Goal: Transaction & Acquisition: Obtain resource

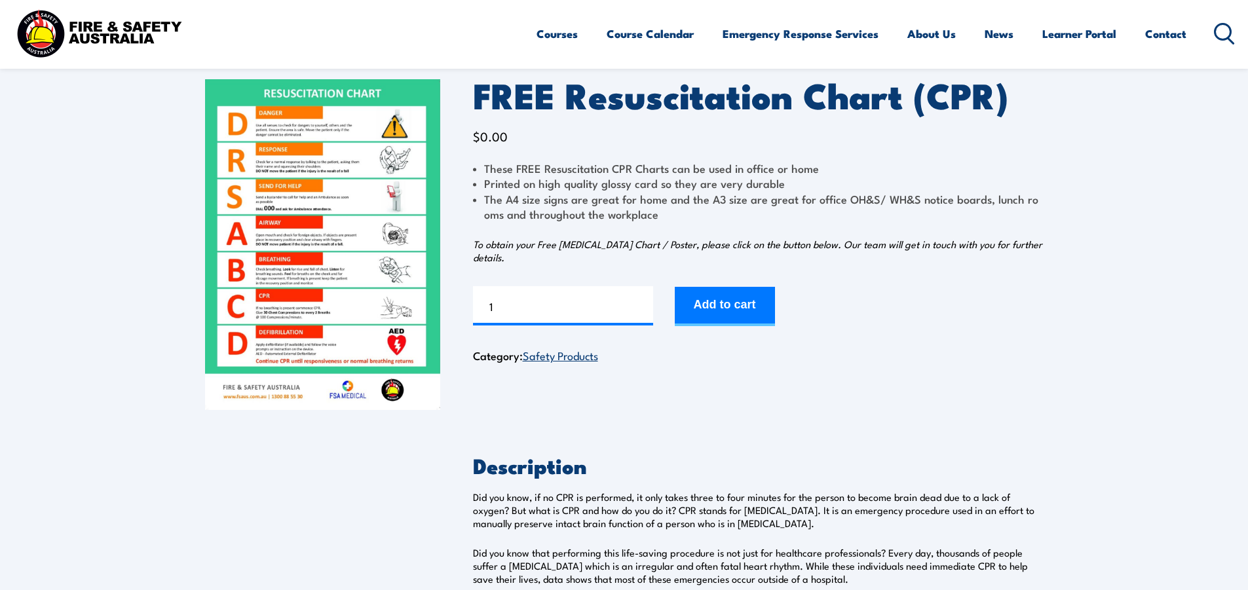
scroll to position [66, 0]
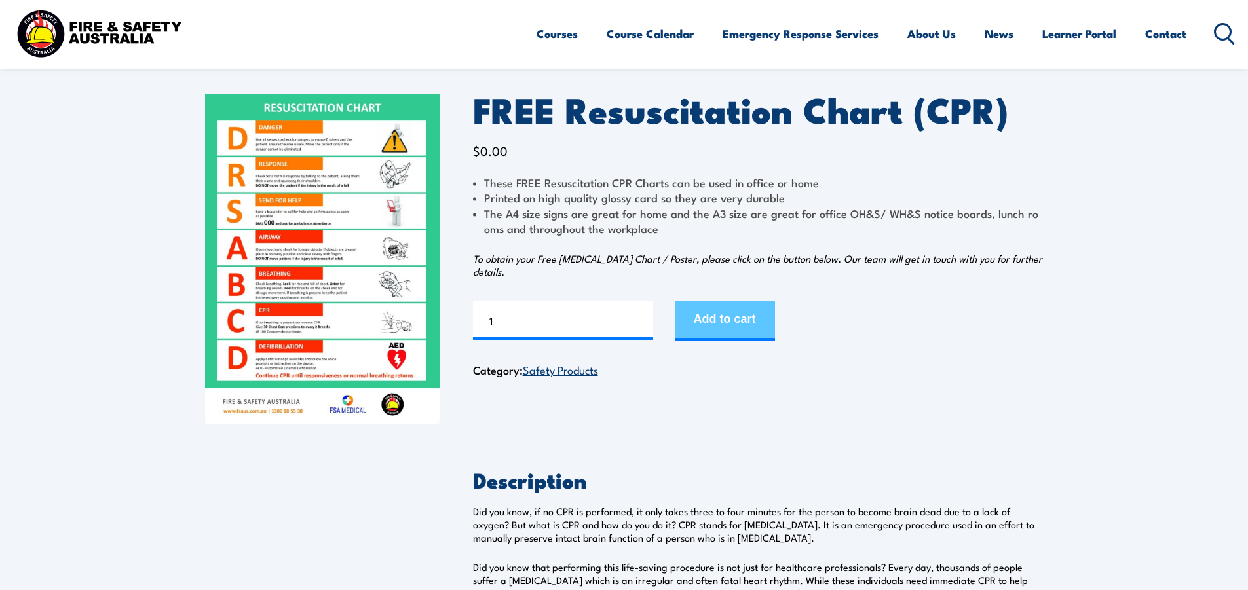
click at [732, 331] on button "Add to cart" at bounding box center [725, 320] width 100 height 39
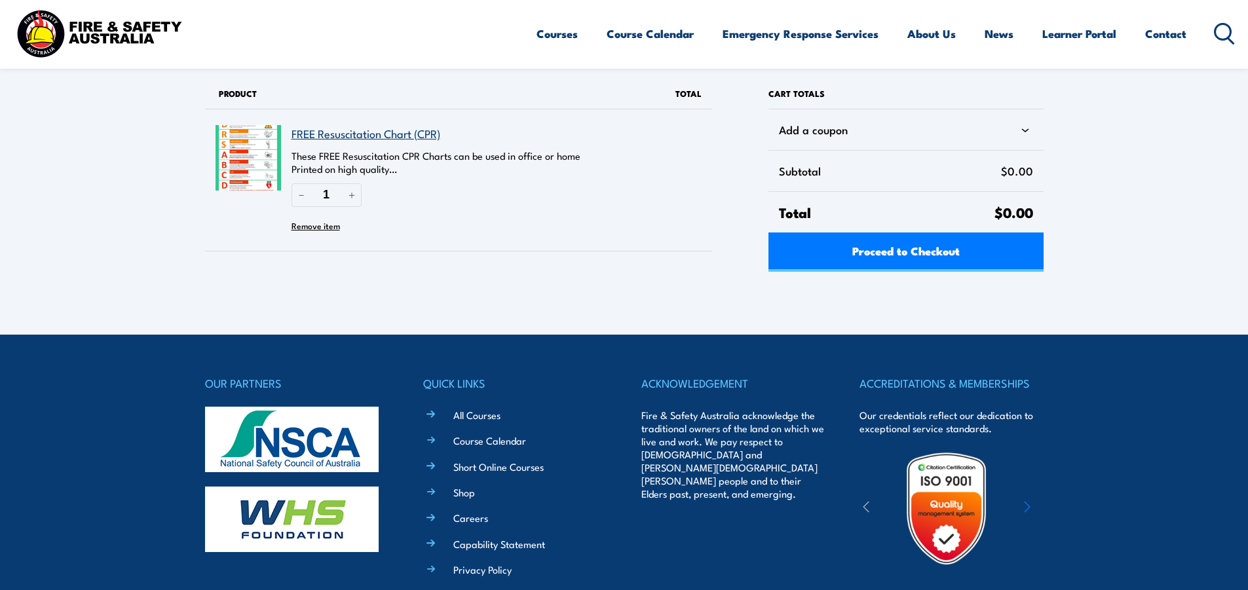
click at [373, 134] on link "FREE Resuscitation Chart (CPR)" at bounding box center [366, 133] width 149 height 16
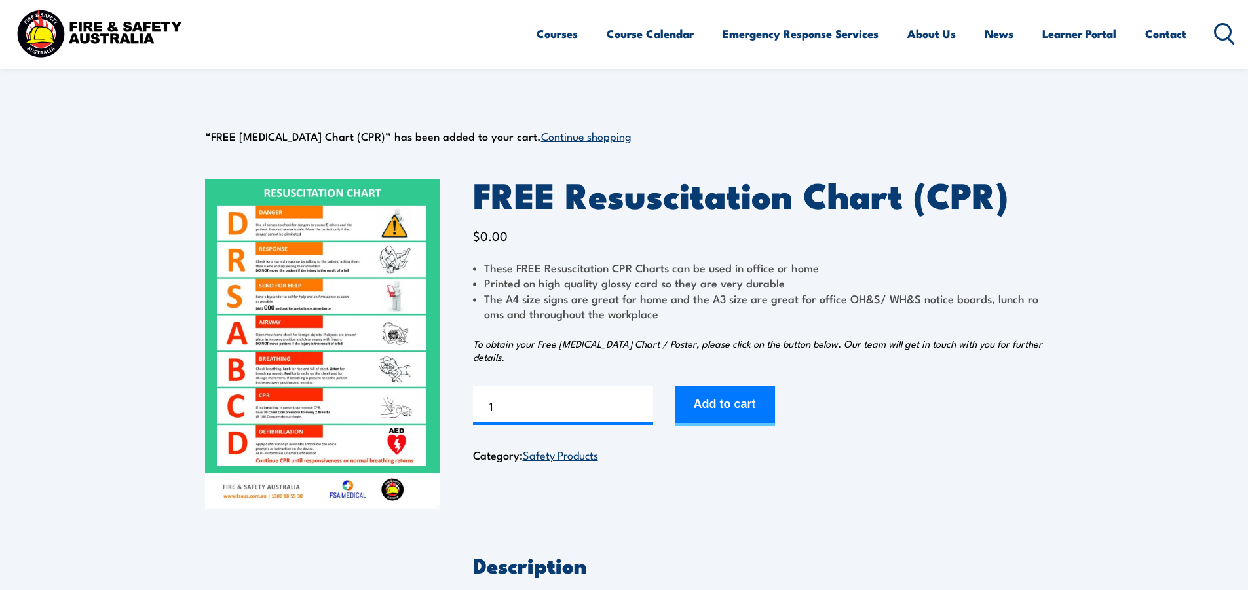
click at [351, 402] on img at bounding box center [322, 344] width 235 height 331
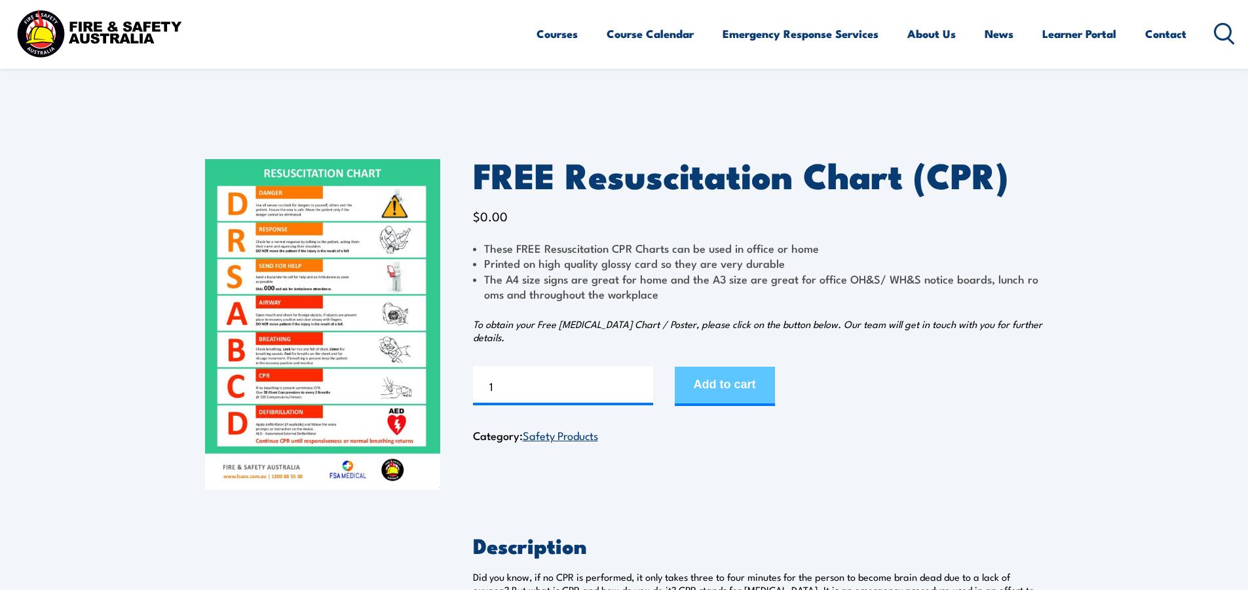
click at [722, 385] on button "Add to cart" at bounding box center [725, 386] width 100 height 39
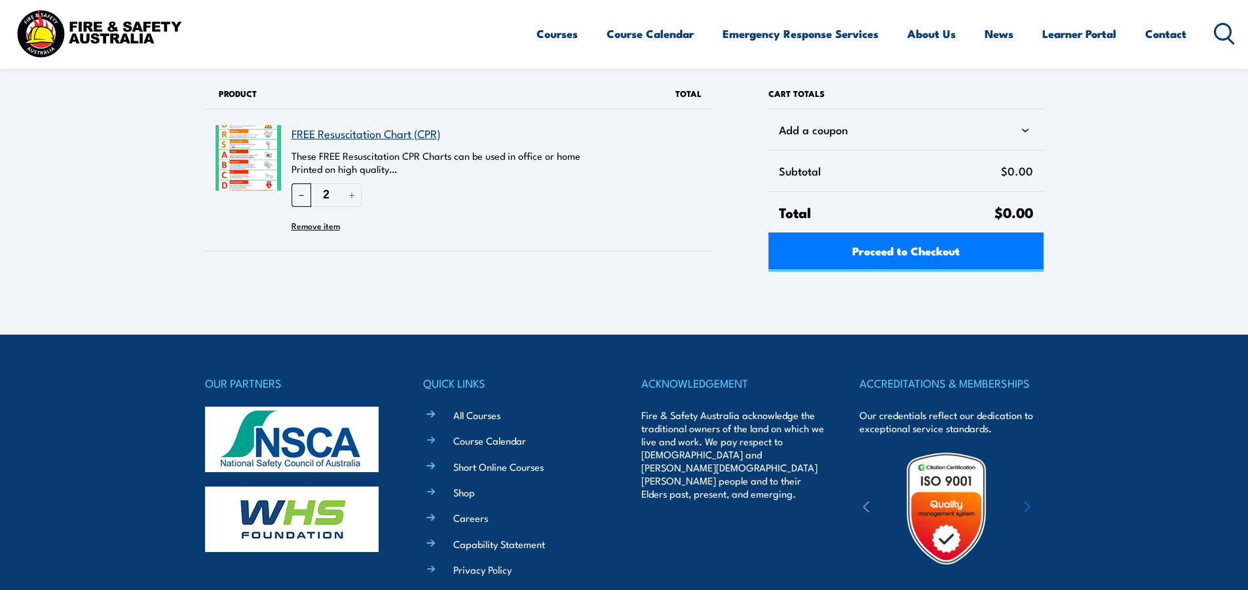
click at [301, 197] on button "－" at bounding box center [302, 194] width 20 height 23
type input "1"
